Goal: Task Accomplishment & Management: Use online tool/utility

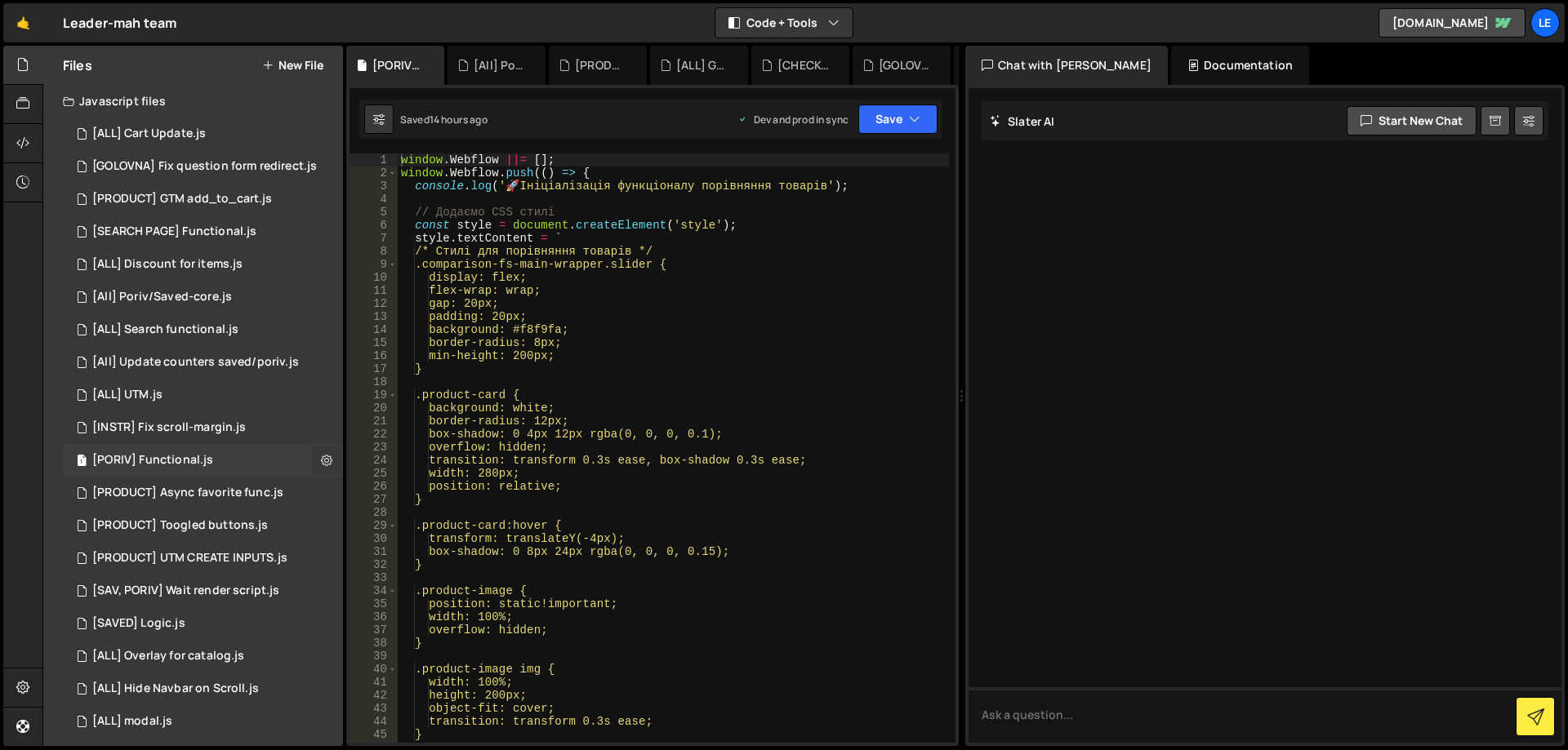
click at [312, 455] on button at bounding box center [326, 459] width 29 height 29
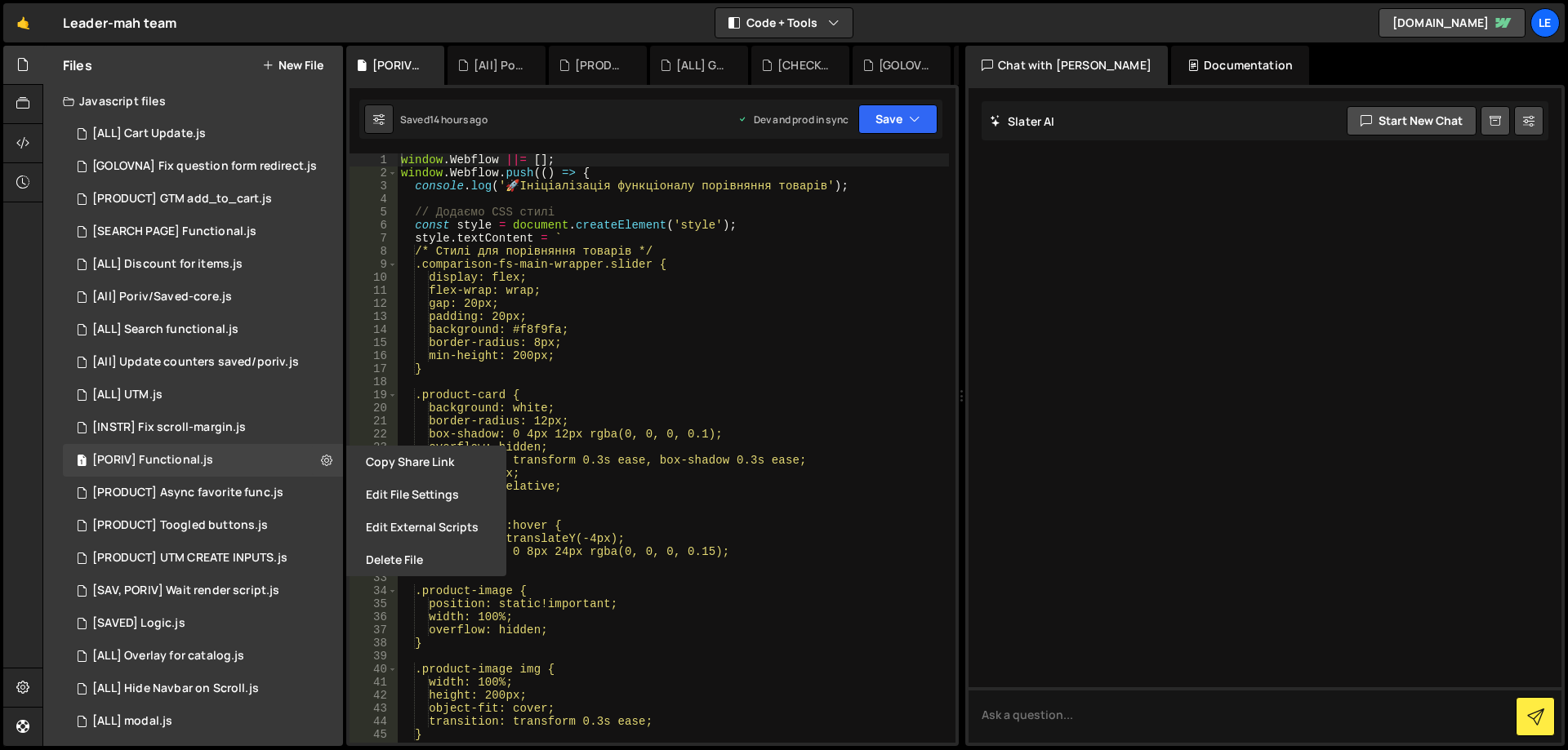
type textarea "background: white;"
click at [587, 412] on div "window . Webflow ||= [ ] ; window . Webflow . push (( ) => { console . log ( ' …" at bounding box center [674, 461] width 552 height 616
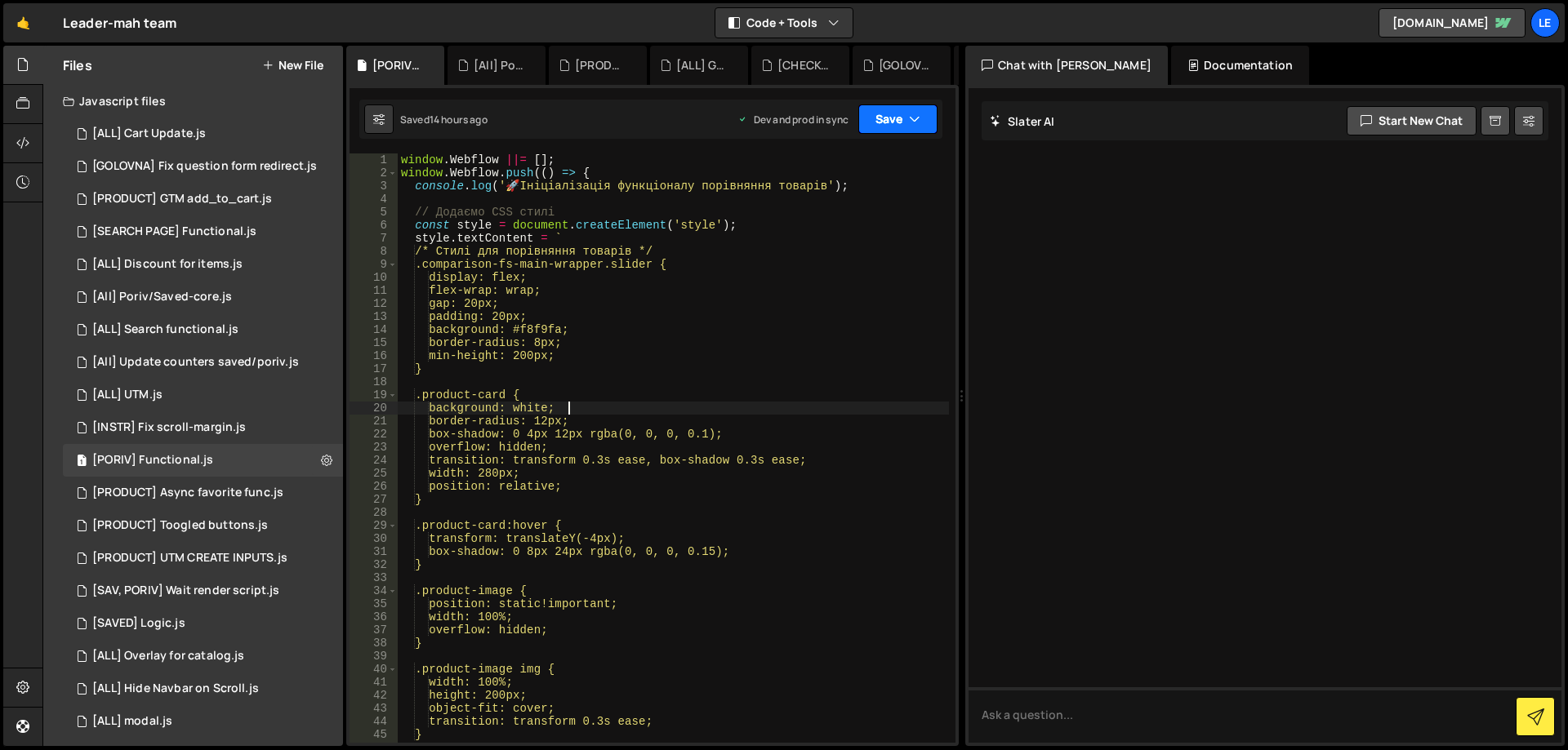
click at [897, 121] on button "Save" at bounding box center [898, 118] width 80 height 29
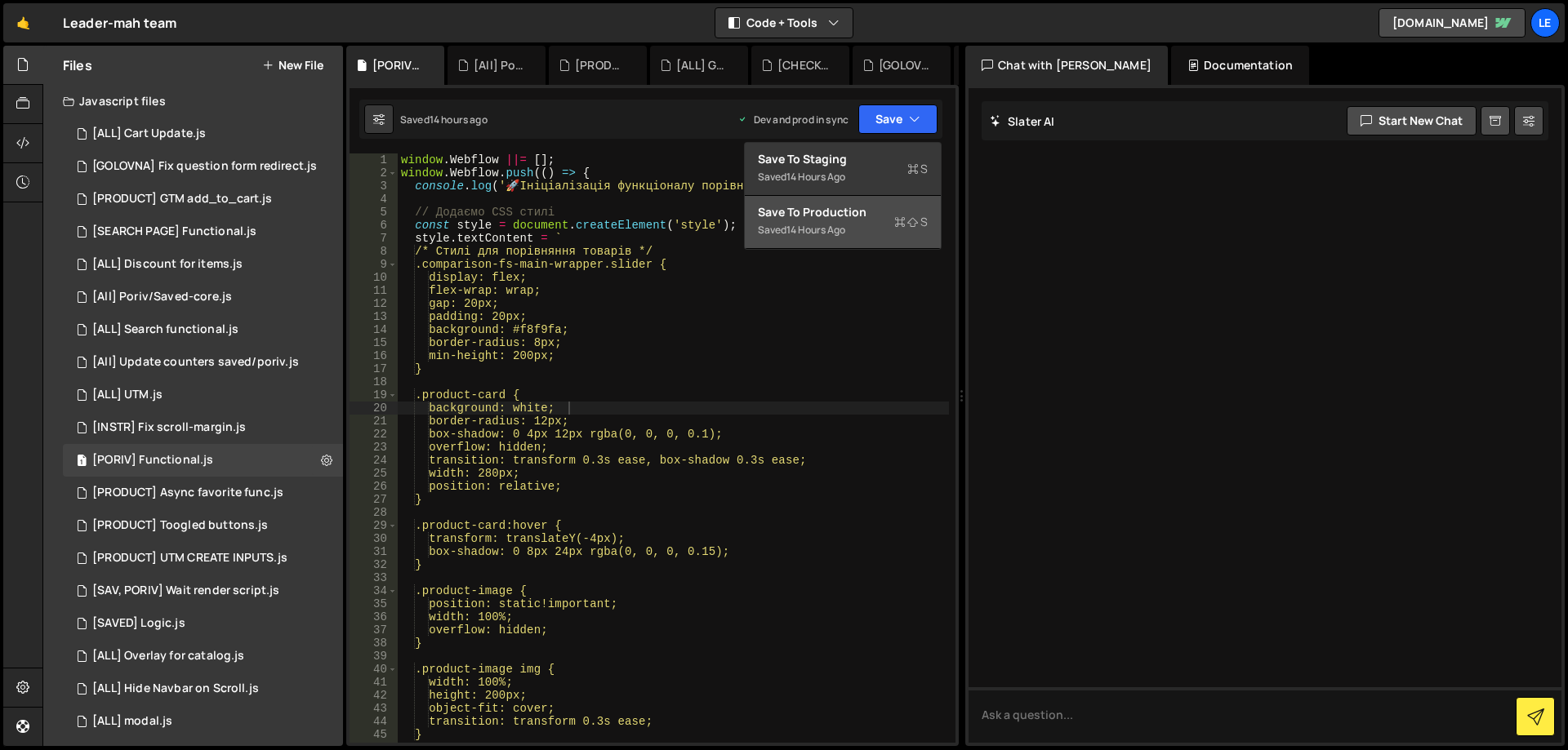
click at [868, 207] on div "Save to Production S" at bounding box center [842, 212] width 170 height 16
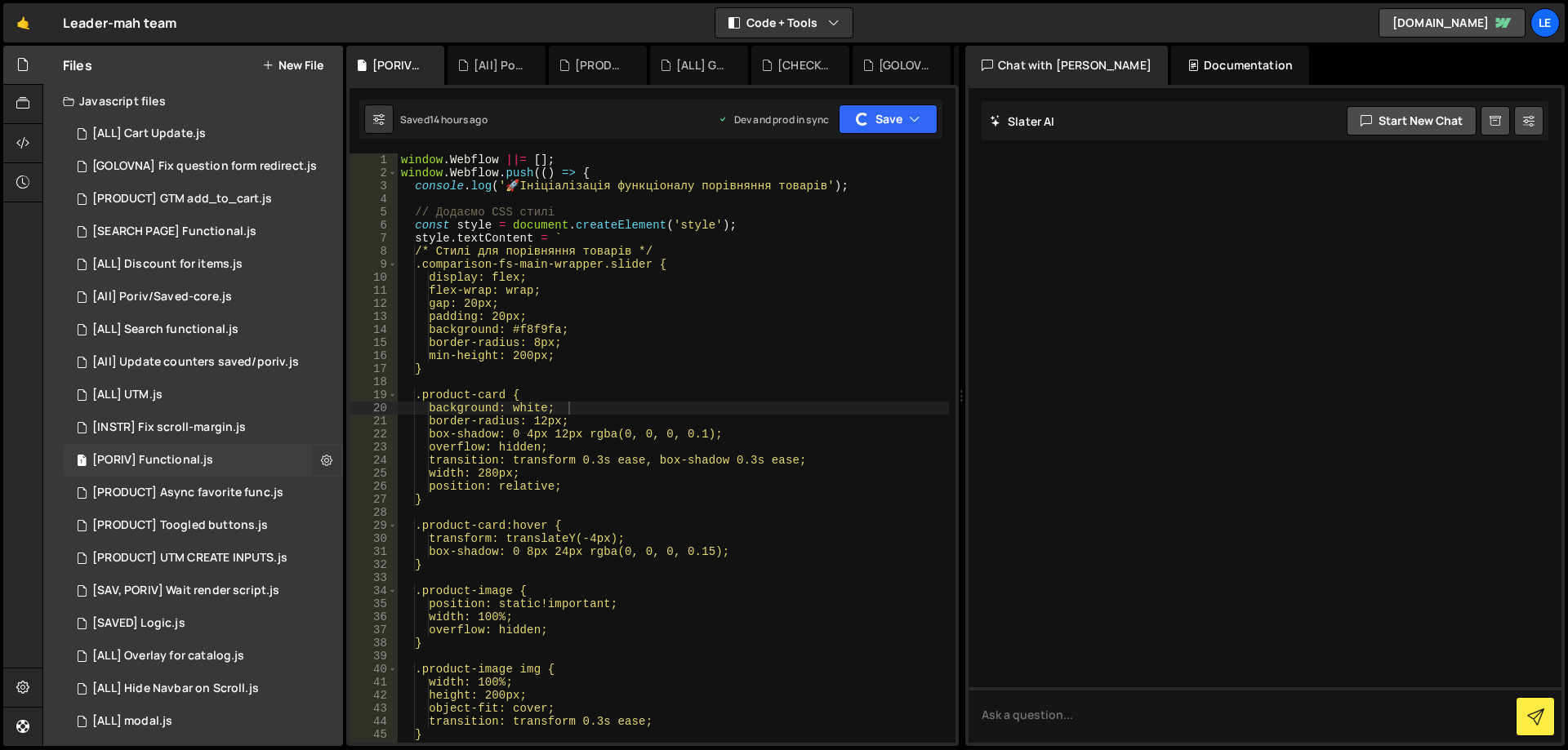
click at [327, 458] on button at bounding box center [326, 459] width 29 height 29
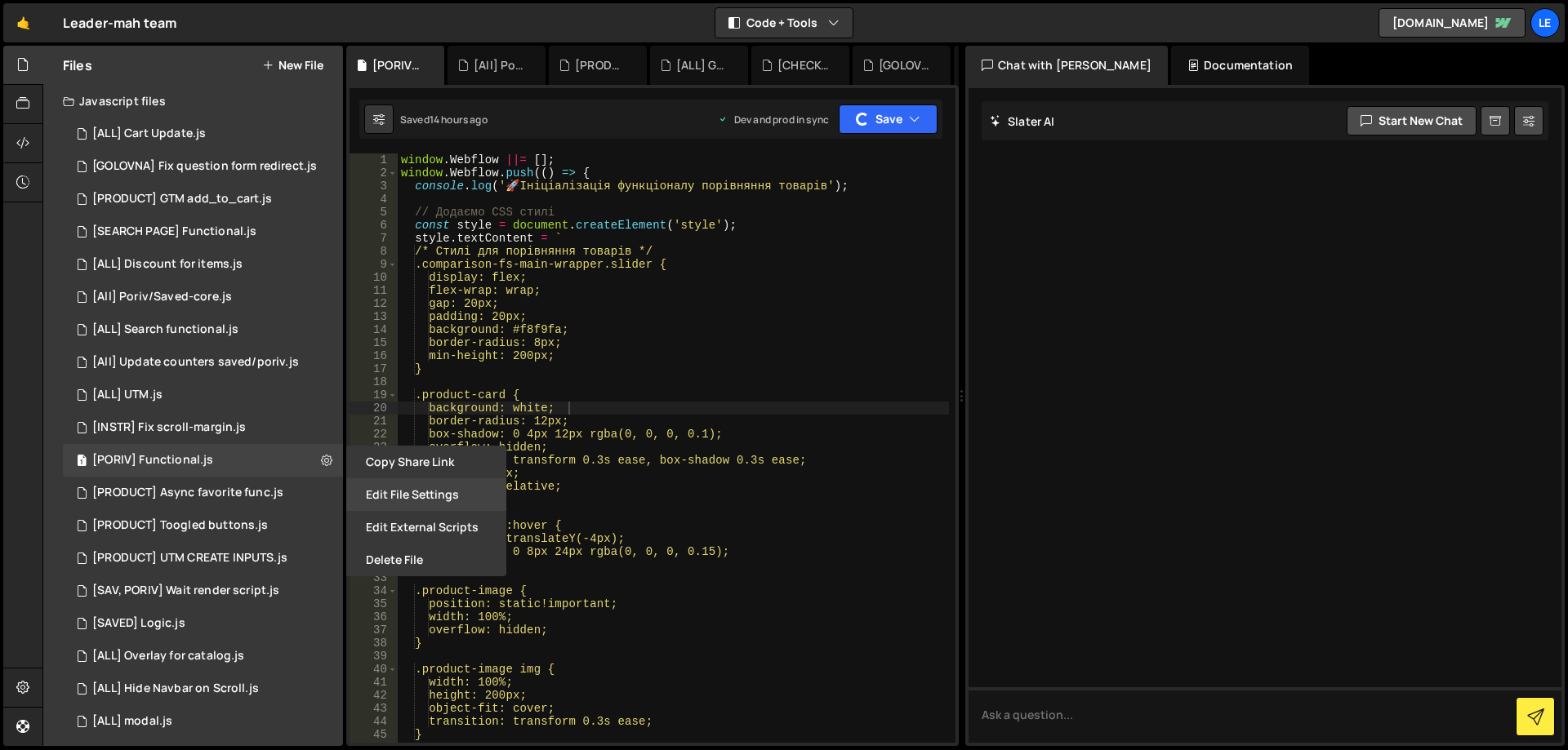
click at [406, 499] on button "Edit File Settings" at bounding box center [426, 494] width 160 height 33
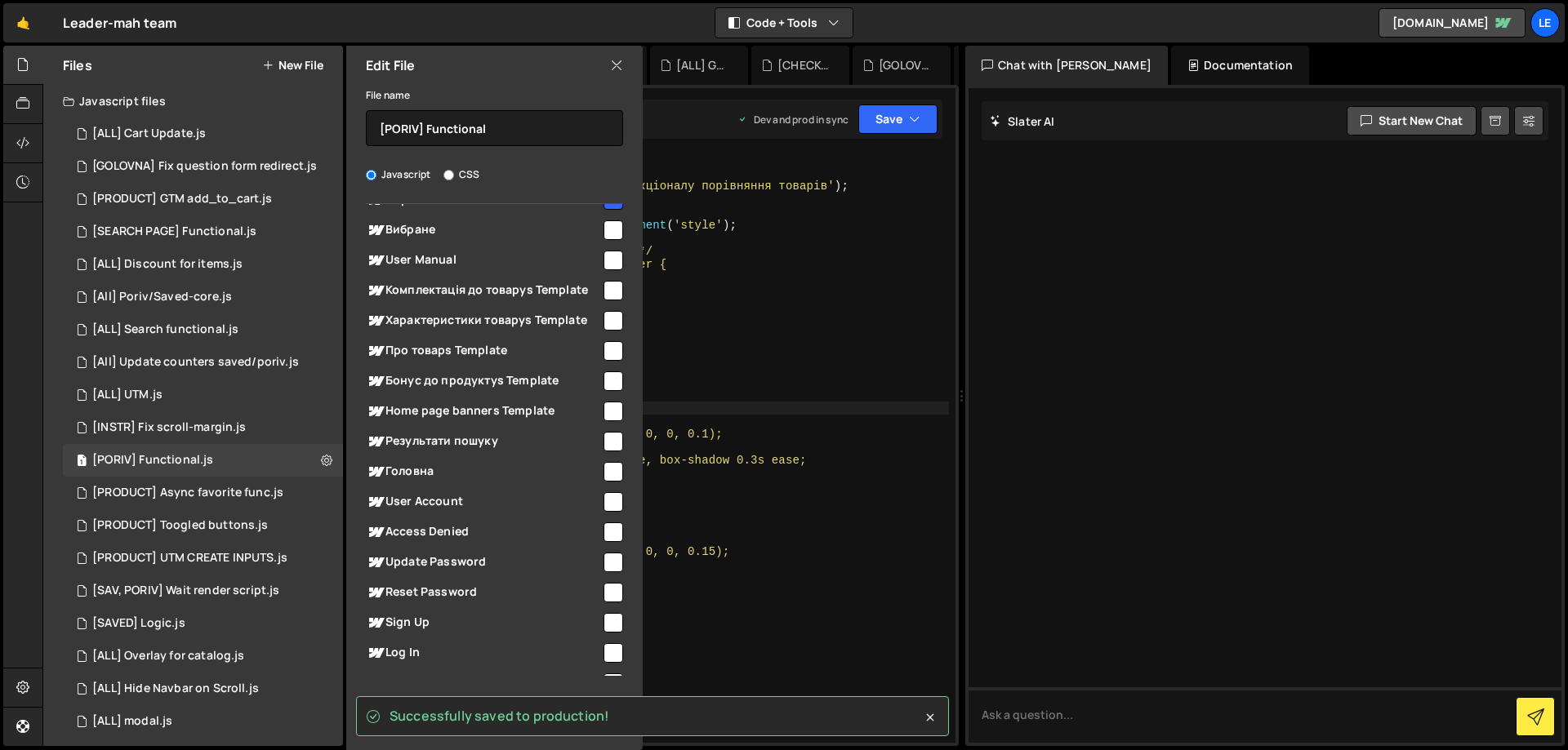
scroll to position [653, 0]
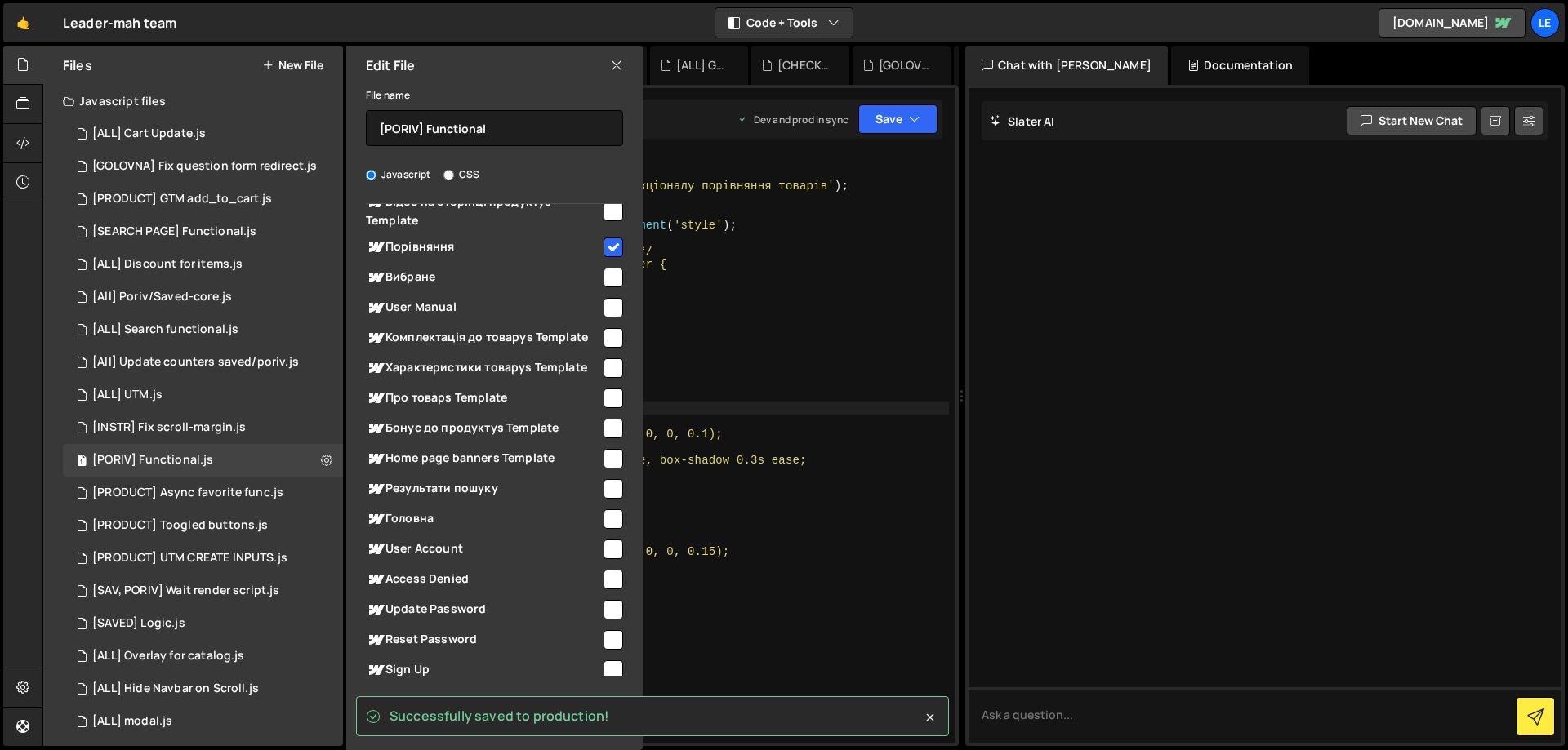
click at [609, 246] on input "checkbox" at bounding box center [613, 247] width 19 height 19
checkbox input "false"
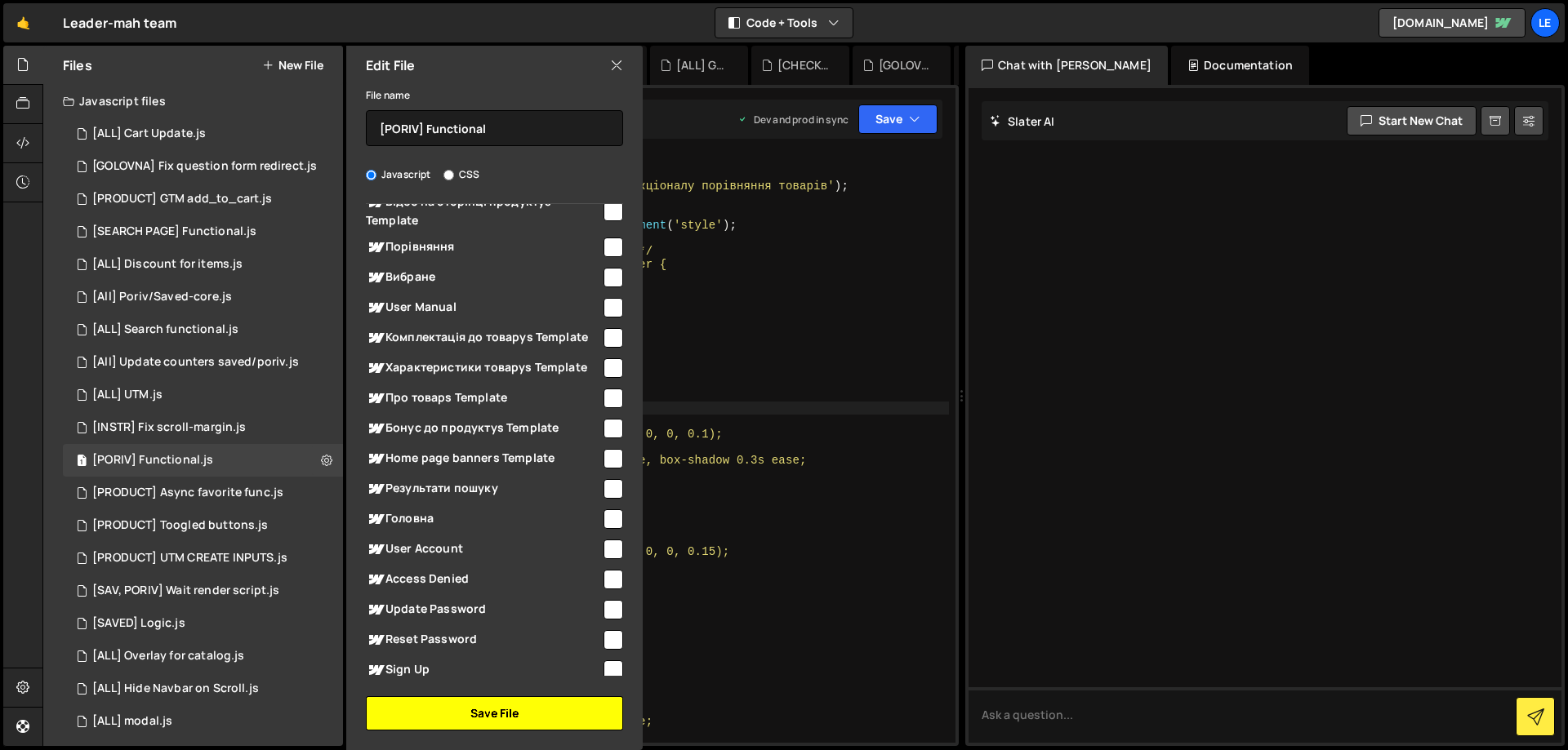
click at [537, 711] on button "Save File" at bounding box center [494, 713] width 257 height 34
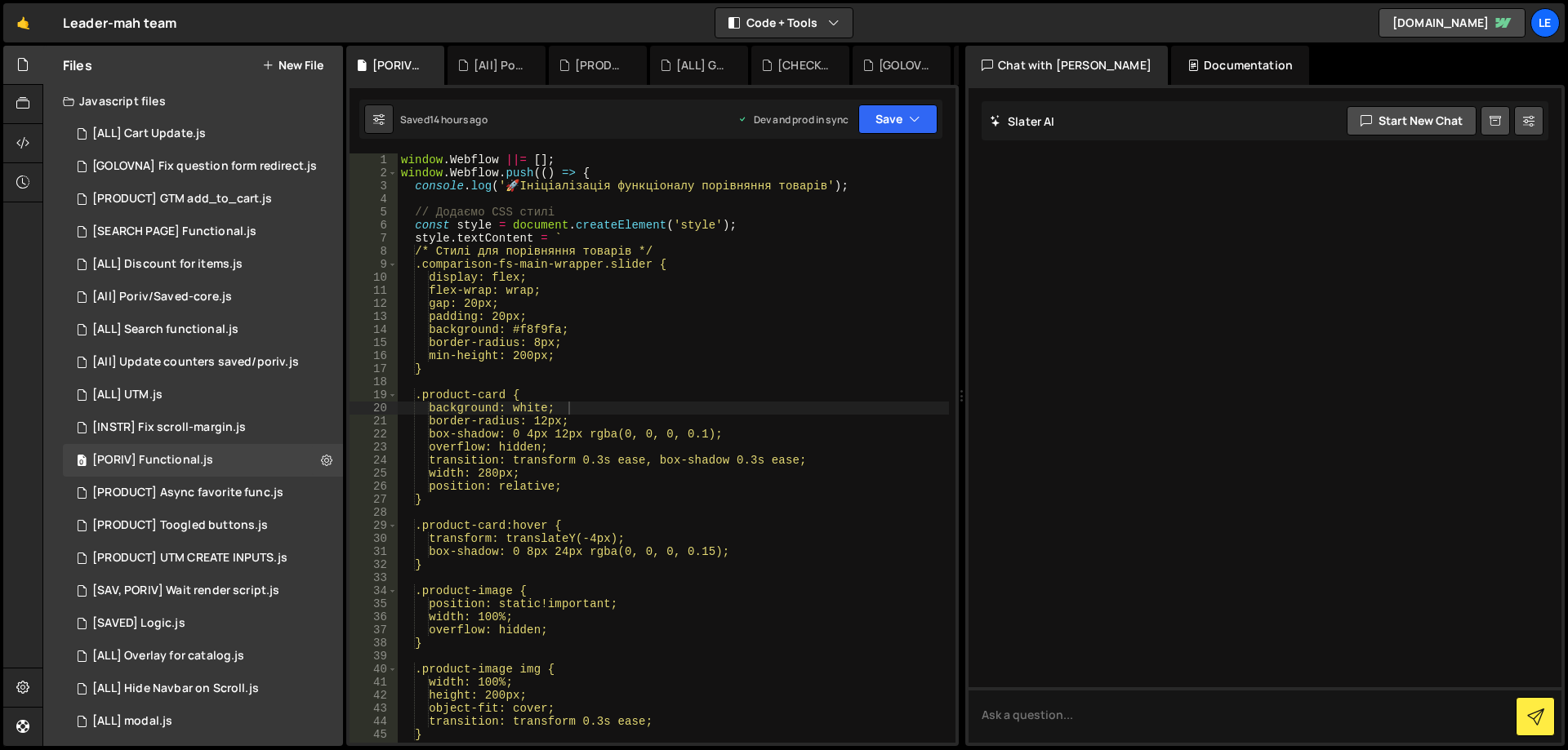
type textarea "transition: transform 0.3s ease, box-shadow 0.3s ease;"
click at [687, 466] on div "window . Webflow ||= [ ] ; window . Webflow . push (( ) => { console . log ( ' …" at bounding box center [674, 461] width 552 height 616
click at [323, 459] on icon at bounding box center [326, 460] width 11 height 16
type input "[PORIV] Functional"
radio input "true"
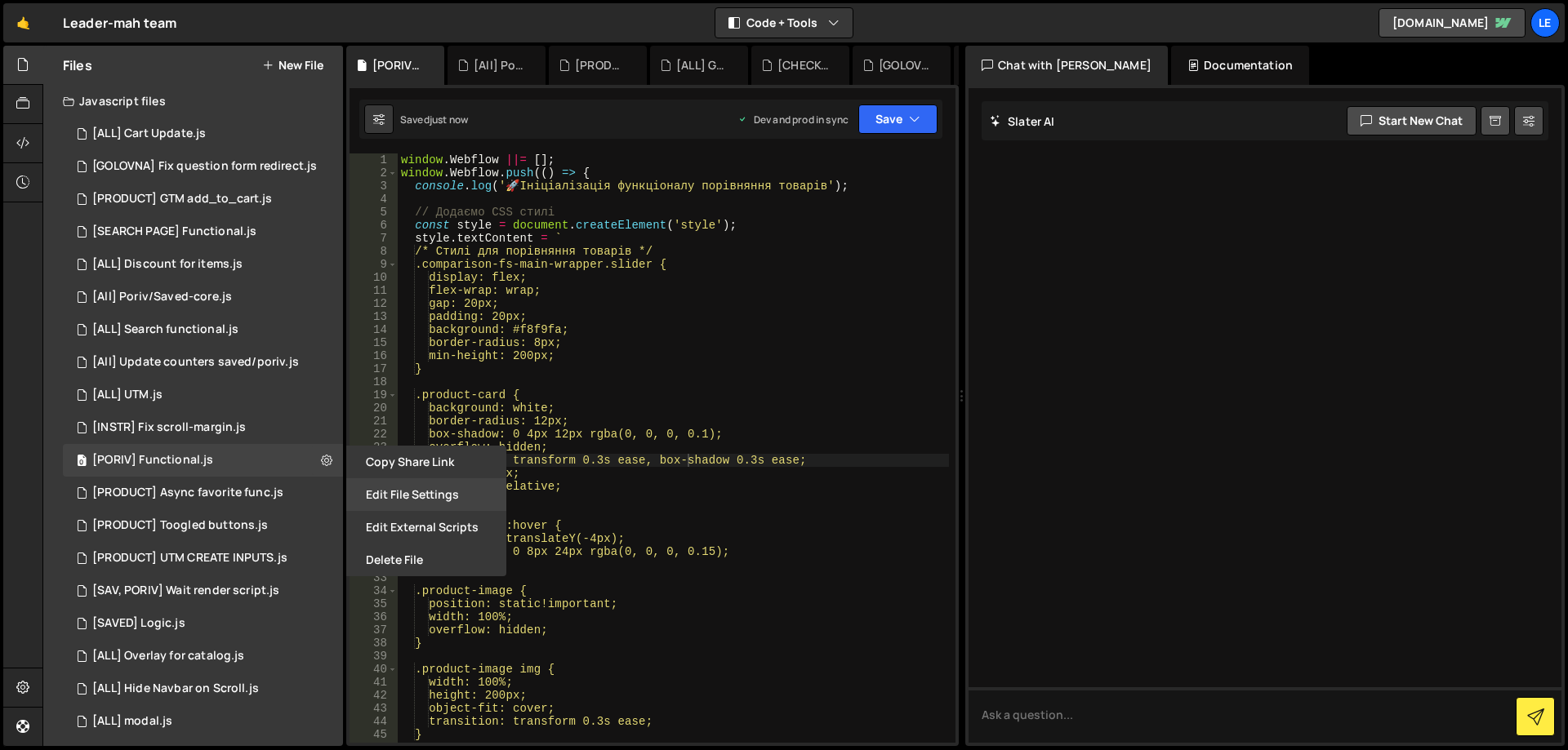
click at [399, 496] on button "Edit File Settings" at bounding box center [426, 494] width 160 height 33
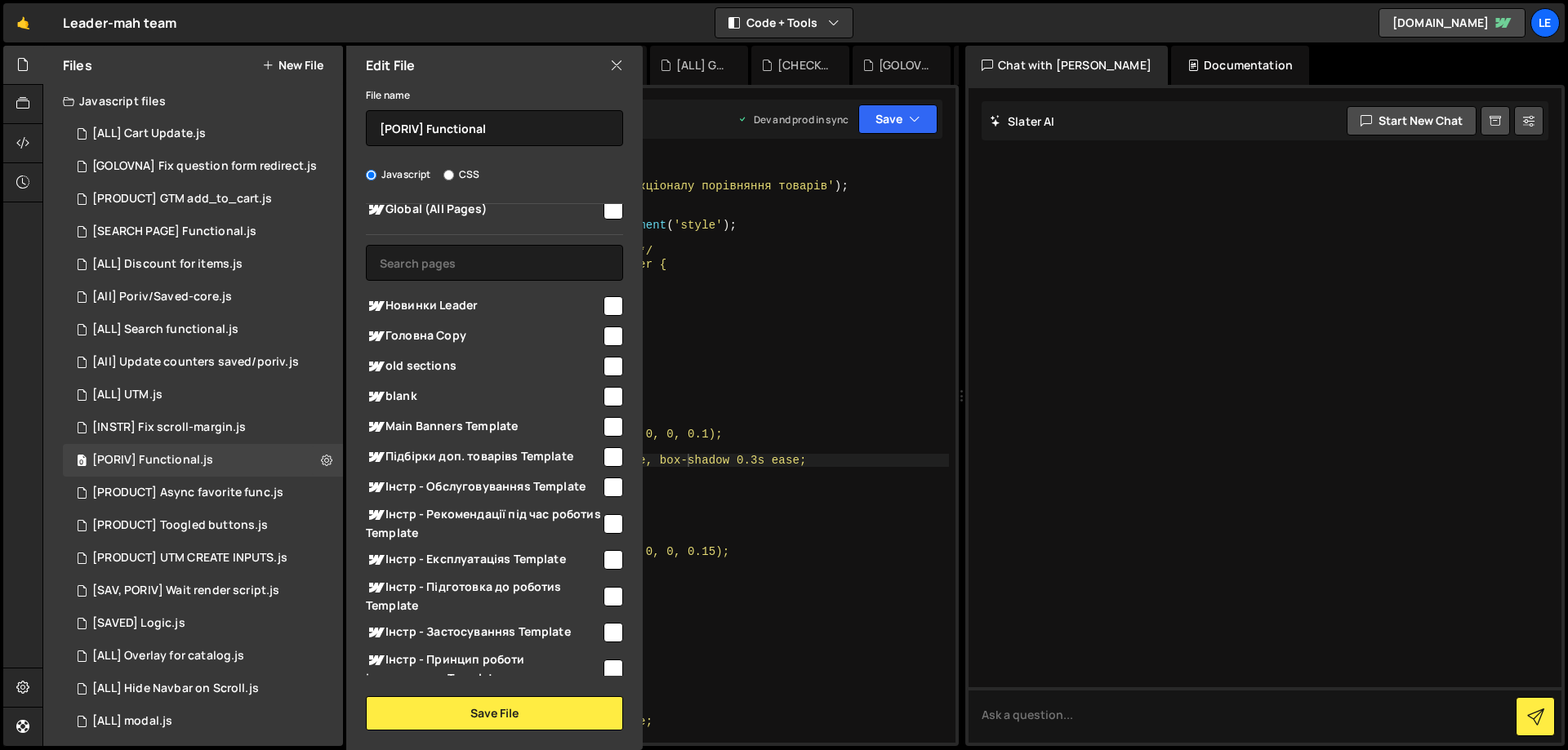
scroll to position [0, 0]
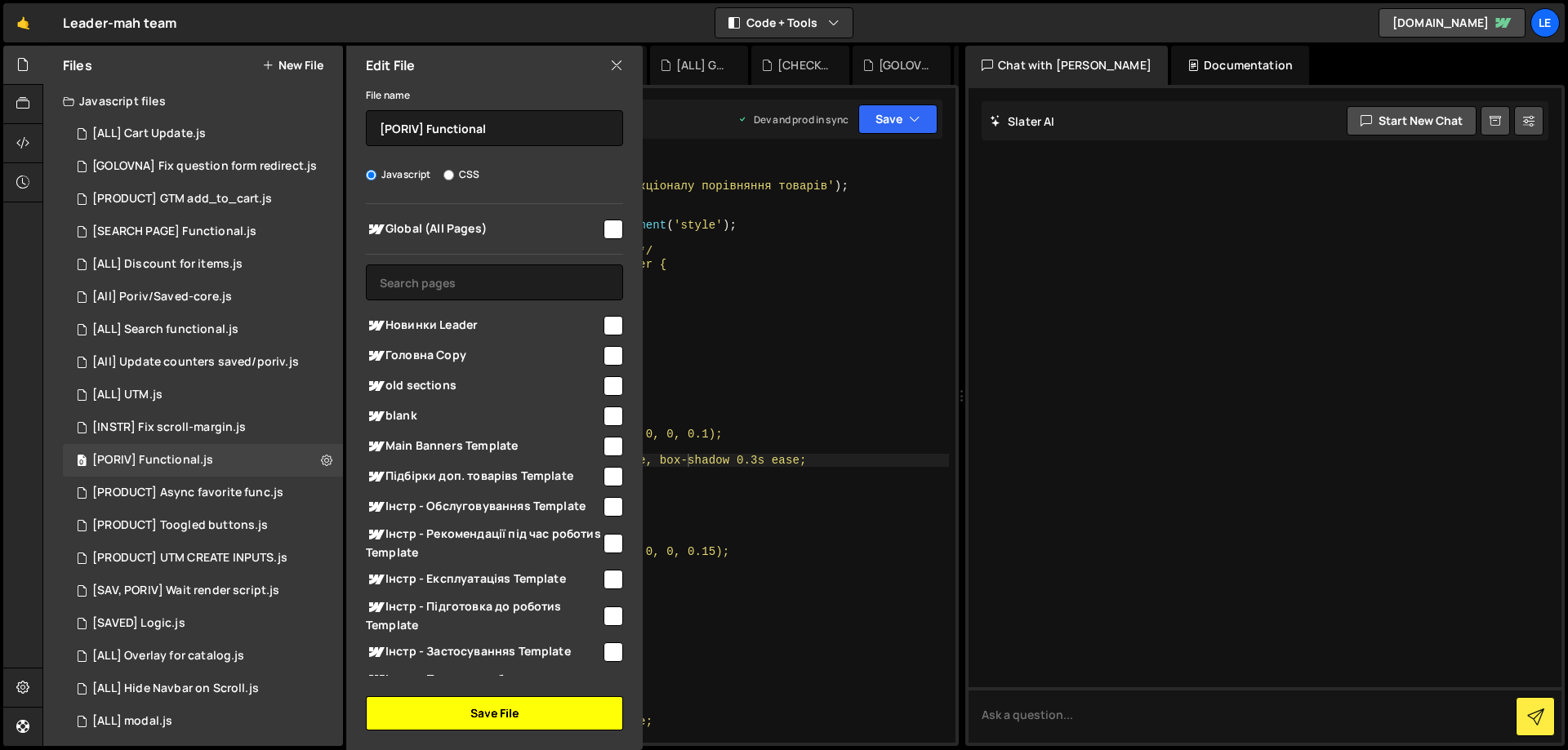
click at [499, 714] on button "Save File" at bounding box center [494, 713] width 257 height 34
